Goal: Information Seeking & Learning: Learn about a topic

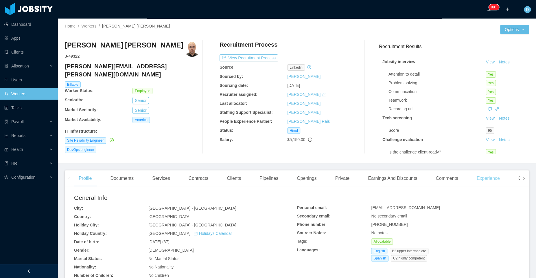
click at [485, 178] on div "Experience" at bounding box center [488, 178] width 32 height 16
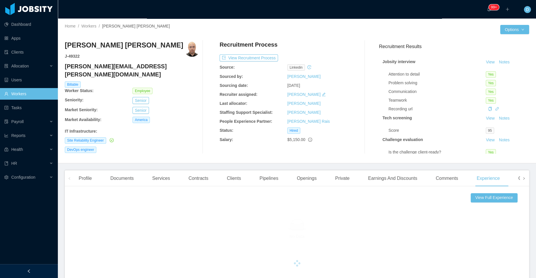
click at [522, 180] on span at bounding box center [523, 178] width 3 height 7
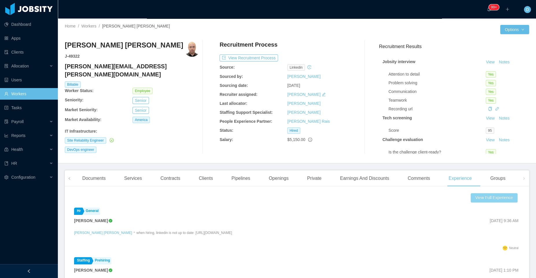
click at [486, 198] on button "View Full Experience" at bounding box center [494, 197] width 47 height 9
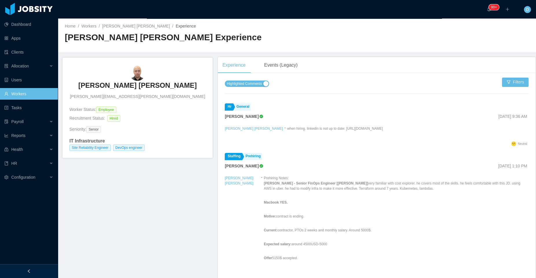
click at [249, 85] on span "Highlighted Comments" at bounding box center [244, 84] width 35 height 6
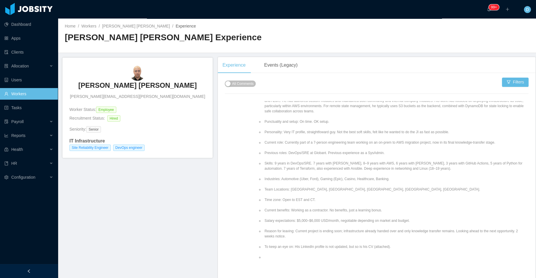
scroll to position [1570, 0]
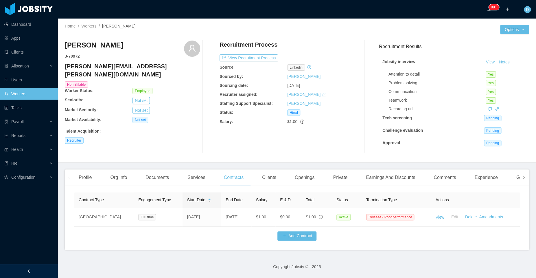
scroll to position [0, 120]
